Goal: Book appointment/travel/reservation

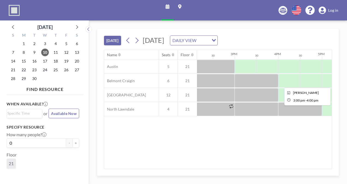
scroll to position [0, 618]
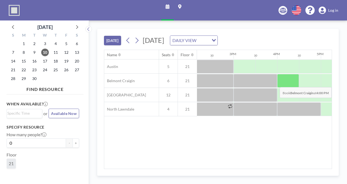
click at [291, 82] on div at bounding box center [288, 81] width 22 height 14
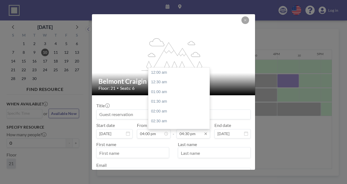
click at [187, 136] on input "04:30 pm" at bounding box center [193, 133] width 34 height 9
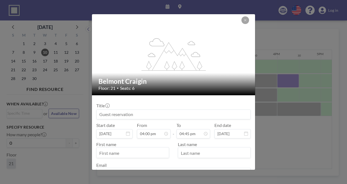
scroll to position [39, 0]
type input "04:45 pm"
click at [135, 117] on input at bounding box center [173, 114] width 154 height 9
type input "J"
type input "Virtual Meeting"
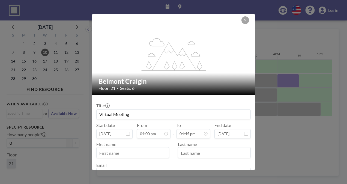
click at [131, 154] on input "text" at bounding box center [132, 152] width 72 height 9
type input "[PERSON_NAME]"
type input "[EMAIL_ADDRESS][DOMAIN_NAME]"
type input "Virtual Meeting"
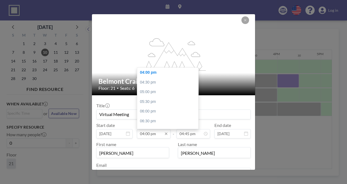
scroll to position [38, 0]
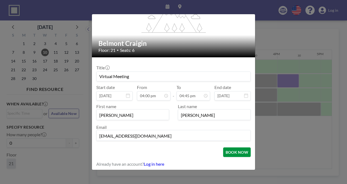
click at [228, 148] on button "BOOK NOW" at bounding box center [237, 152] width 28 height 10
